Goal: Navigation & Orientation: Understand site structure

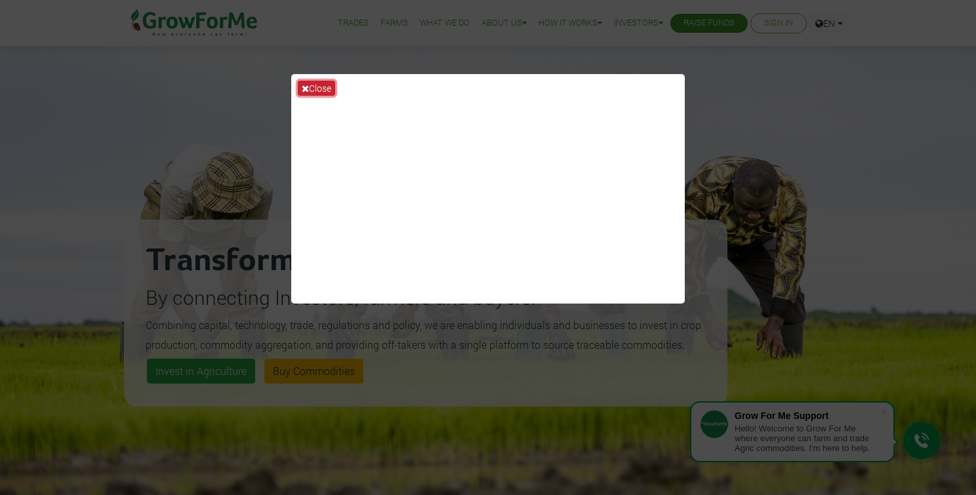
click at [316, 89] on button "Close" at bounding box center [316, 88] width 37 height 15
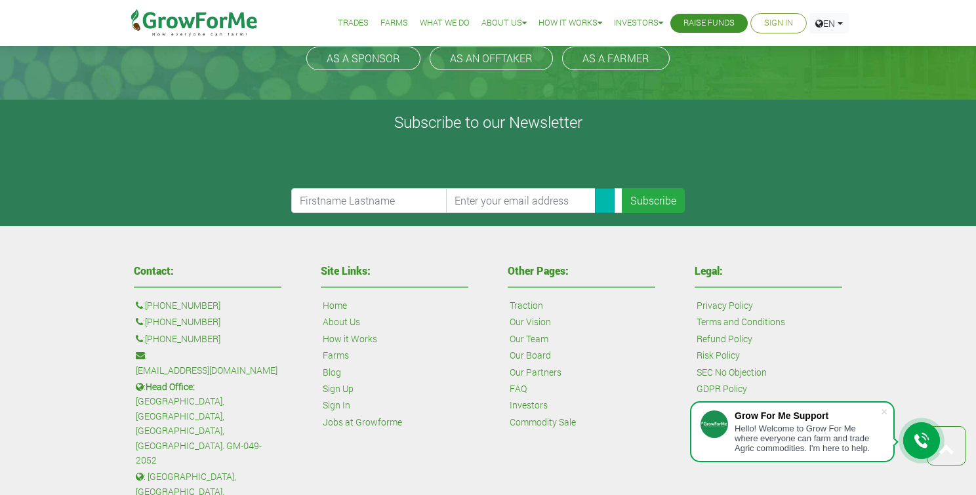
scroll to position [3070, 0]
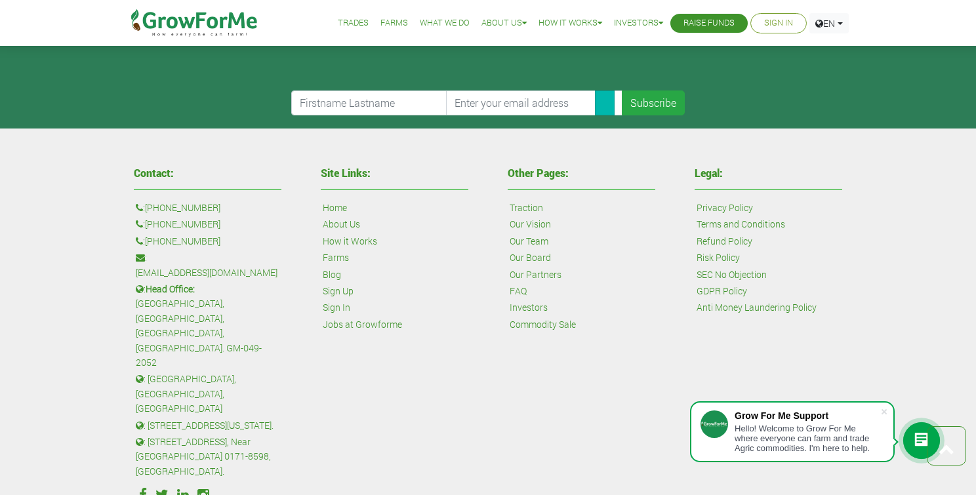
click at [536, 240] on link "Our Team" at bounding box center [528, 241] width 39 height 14
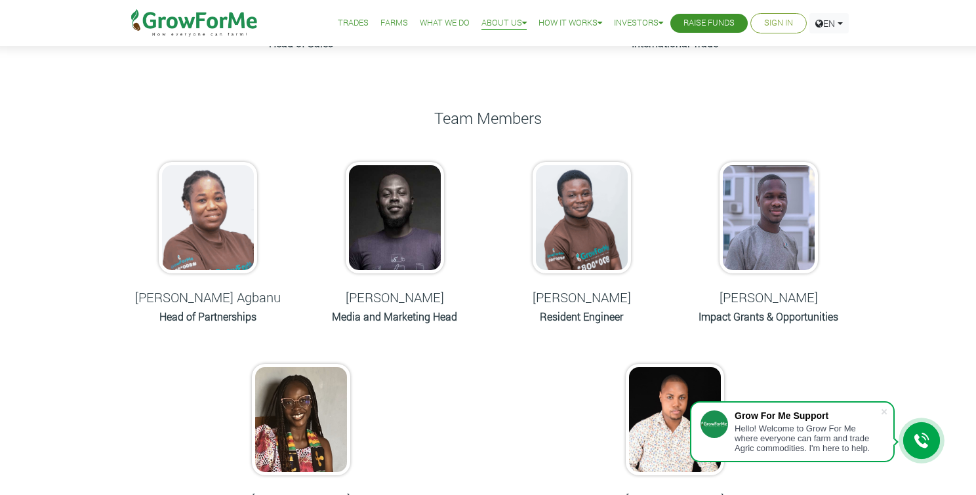
scroll to position [1302, 0]
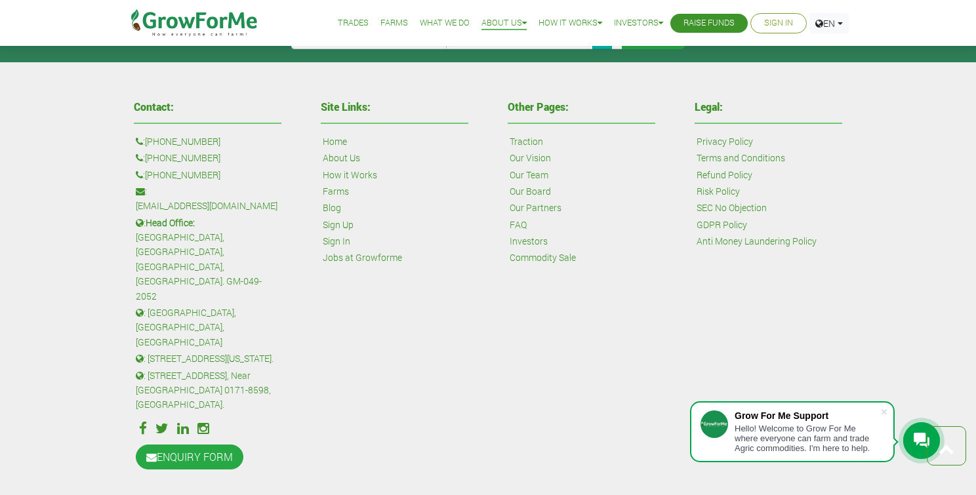
click at [189, 26] on img at bounding box center [194, 23] width 134 height 46
